Goal: Check status

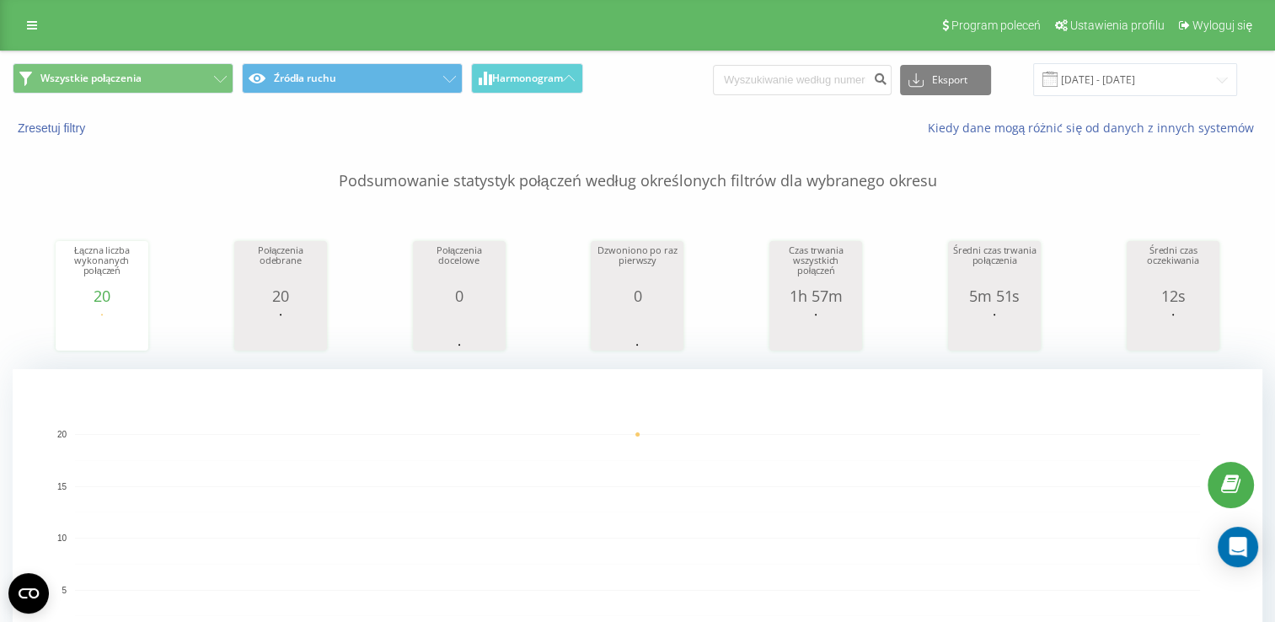
scroll to position [754, 0]
